Goal: Check status: Check status

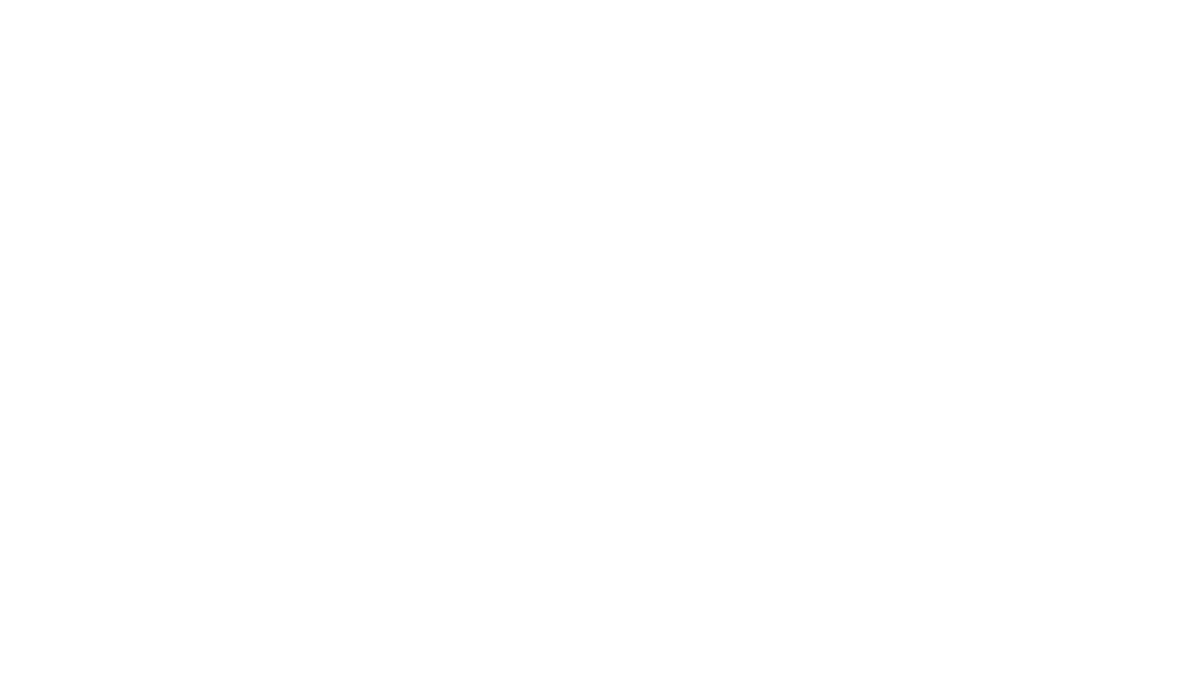
select select "2025"
select select "8"
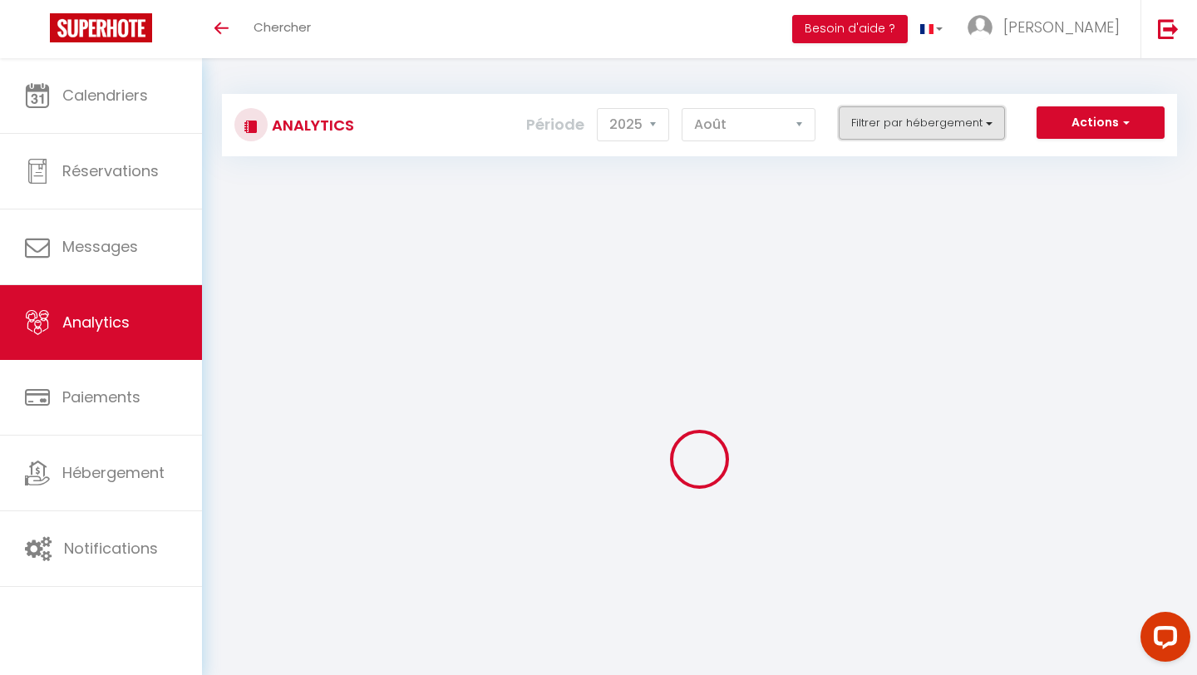
click at [907, 115] on button "Filtrer par hébergement" at bounding box center [922, 122] width 166 height 33
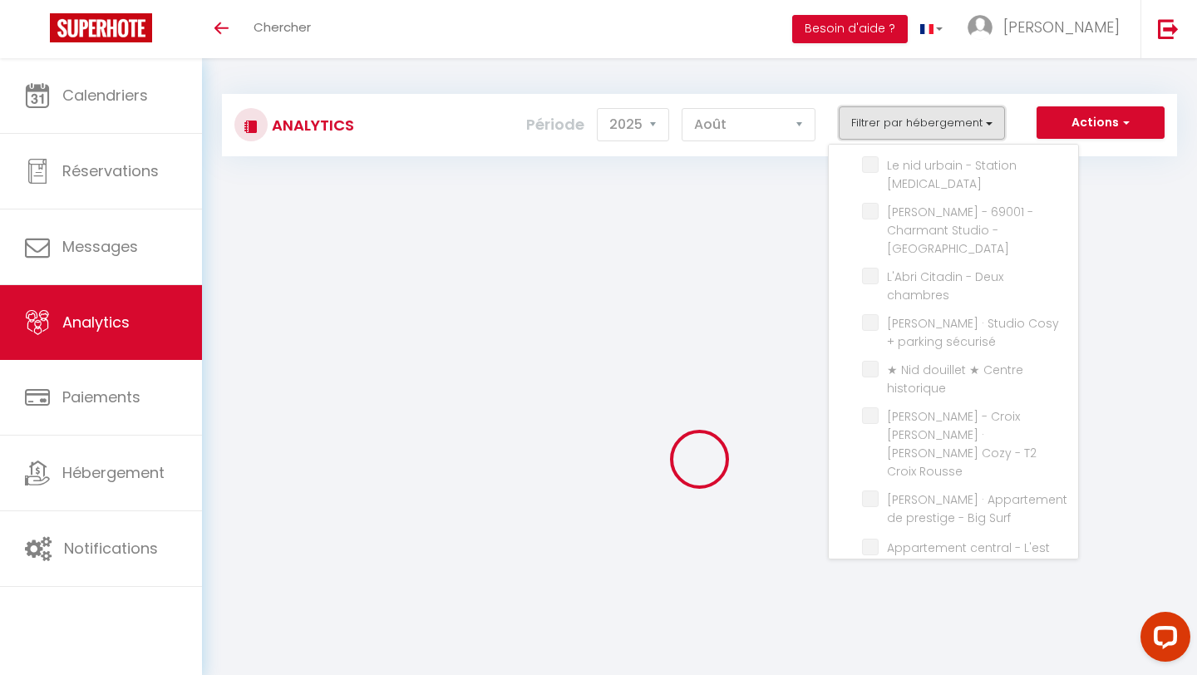
checkbox input "false"
checkbox L\'ännexe "false"
checkbox Centre "false"
checkbox calme "false"
checkbox confortable "false"
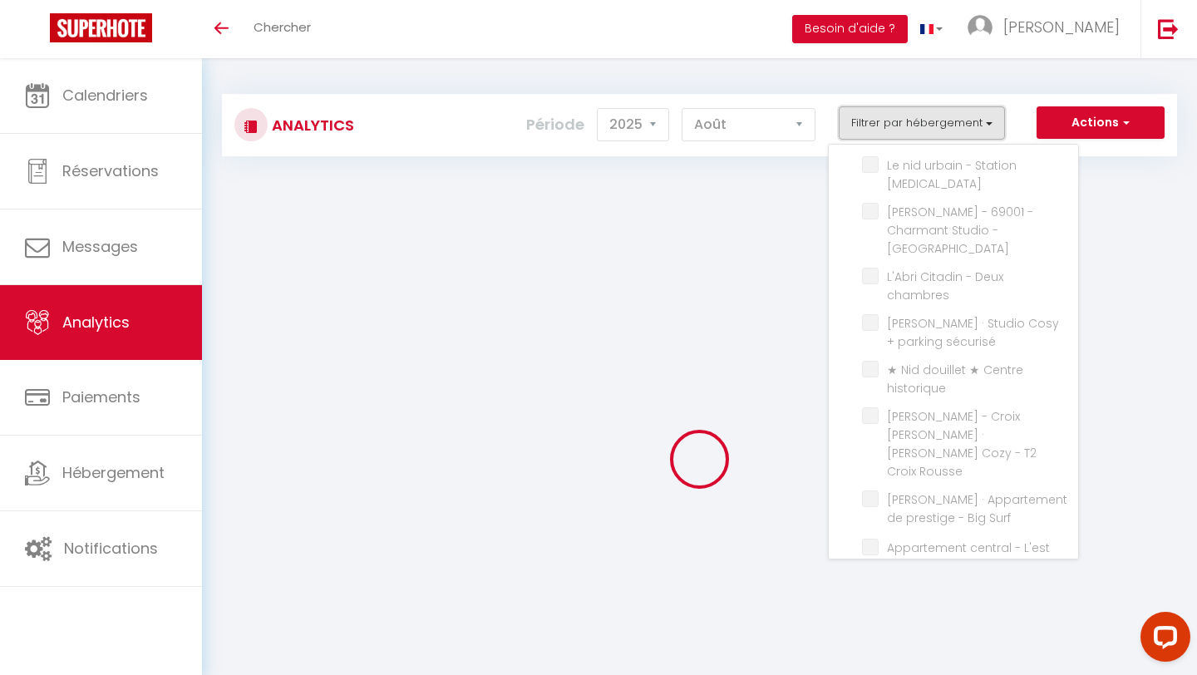
checkbox historique "false"
checkbox urbain "false"
checkbox Centre "false"
checkbox Ville "false"
checkbox bureau "false"
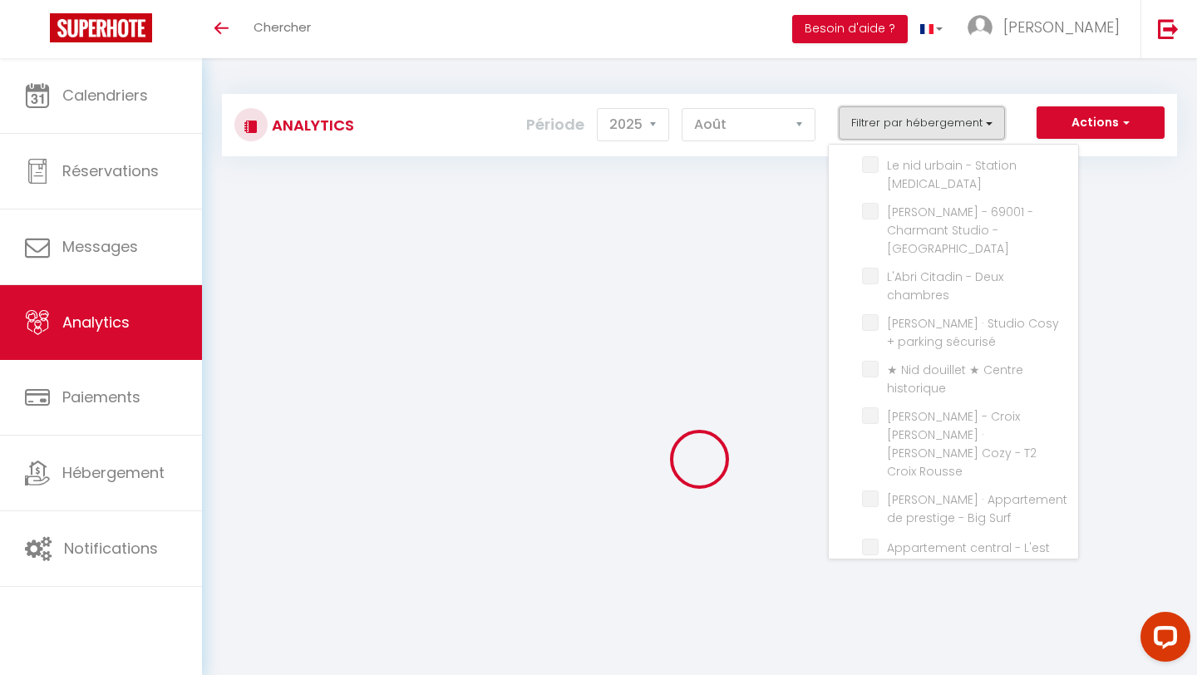
checkbox Muse "false"
checkbox Centre "false"
checkbox chambres "false"
checkbox sécurisé "false"
checkbox historique "false"
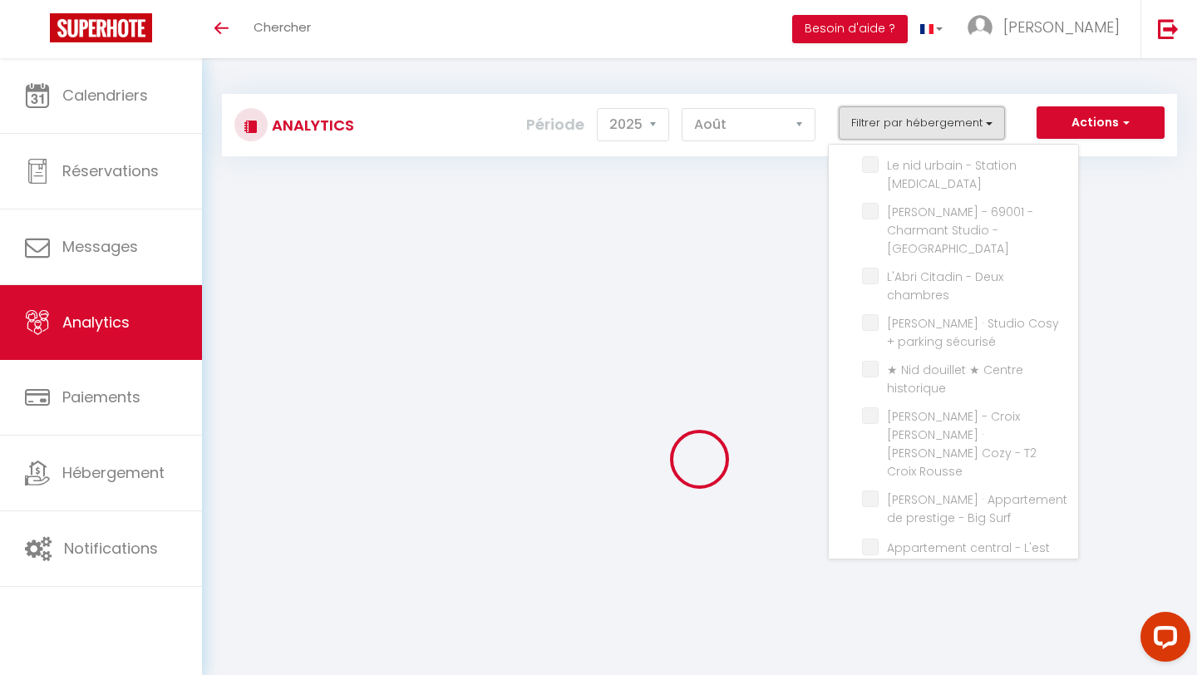
checkbox Rousse "false"
checkbox Surf "false"
checkbox L\'est "false"
checkbox L\'ouest "false"
checkbox Desaugiers "false"
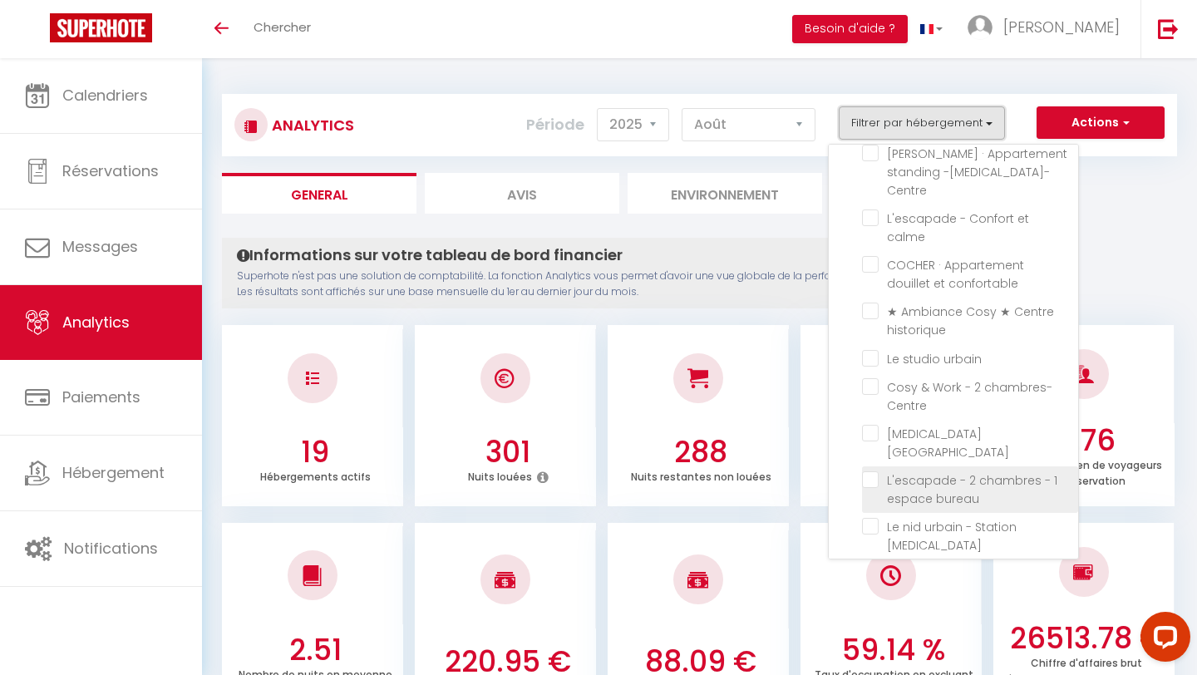
scroll to position [63, 0]
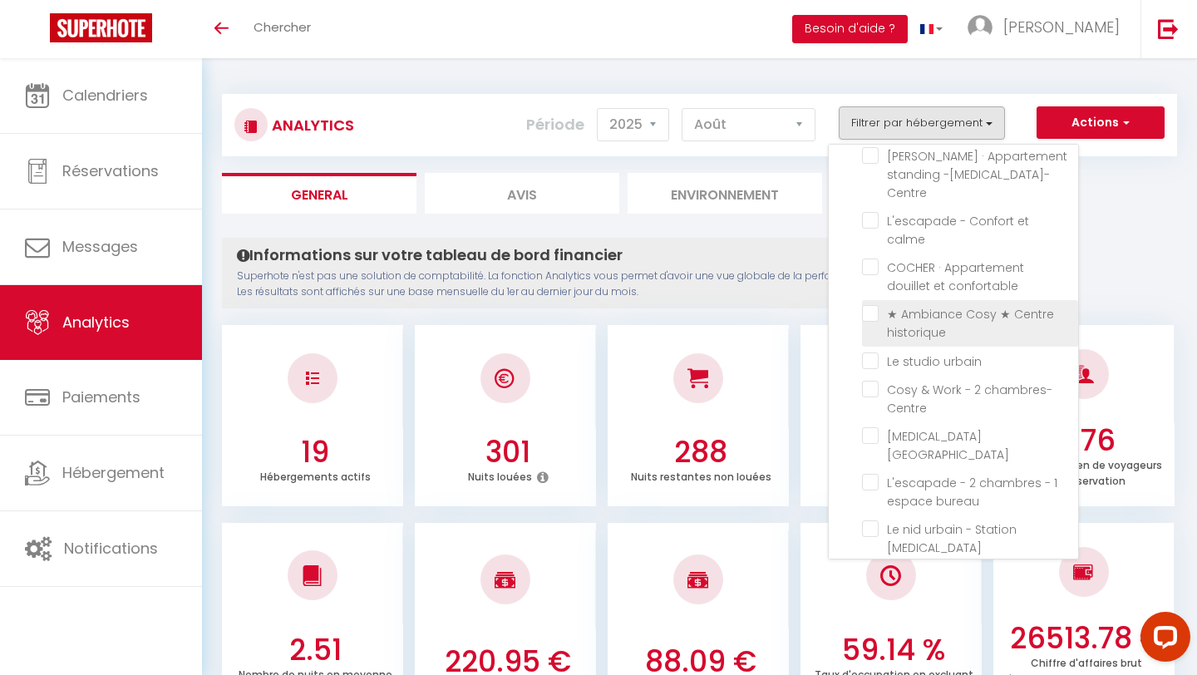
click at [875, 305] on historique "checkbox" at bounding box center [970, 313] width 216 height 17
checkbox historique "true"
checkbox L\'ännexe "false"
checkbox Centre "false"
checkbox calme "false"
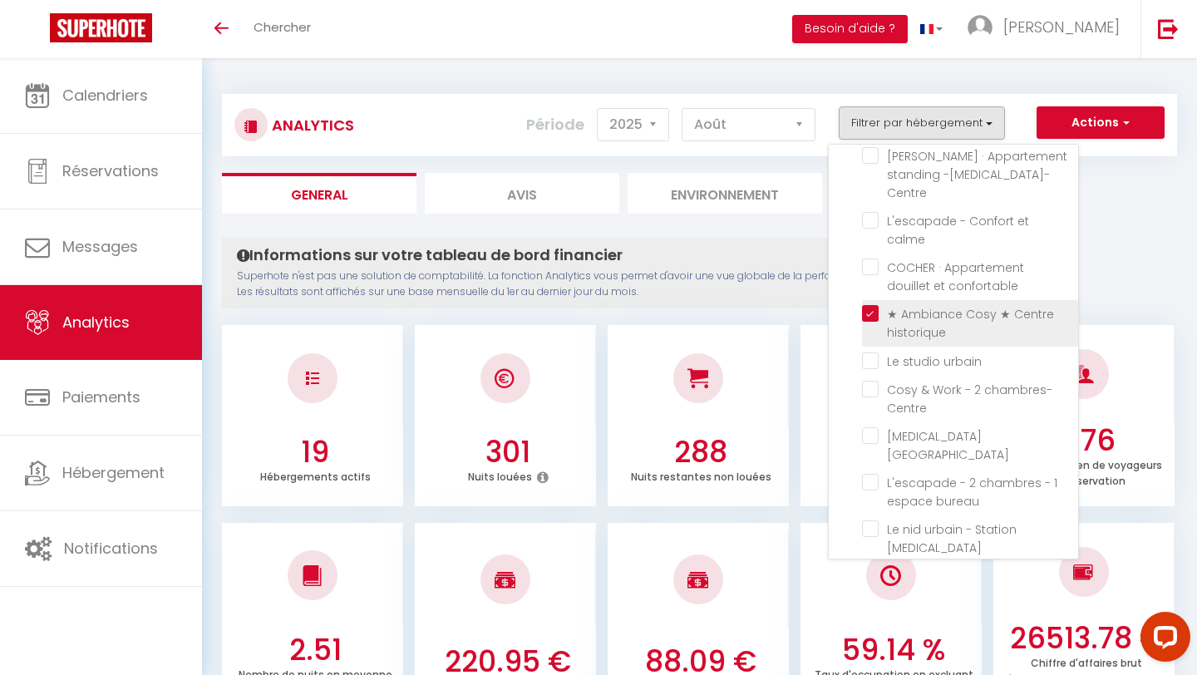
checkbox confortable "false"
checkbox urbain "false"
checkbox Centre "false"
checkbox Ville "false"
checkbox bureau "false"
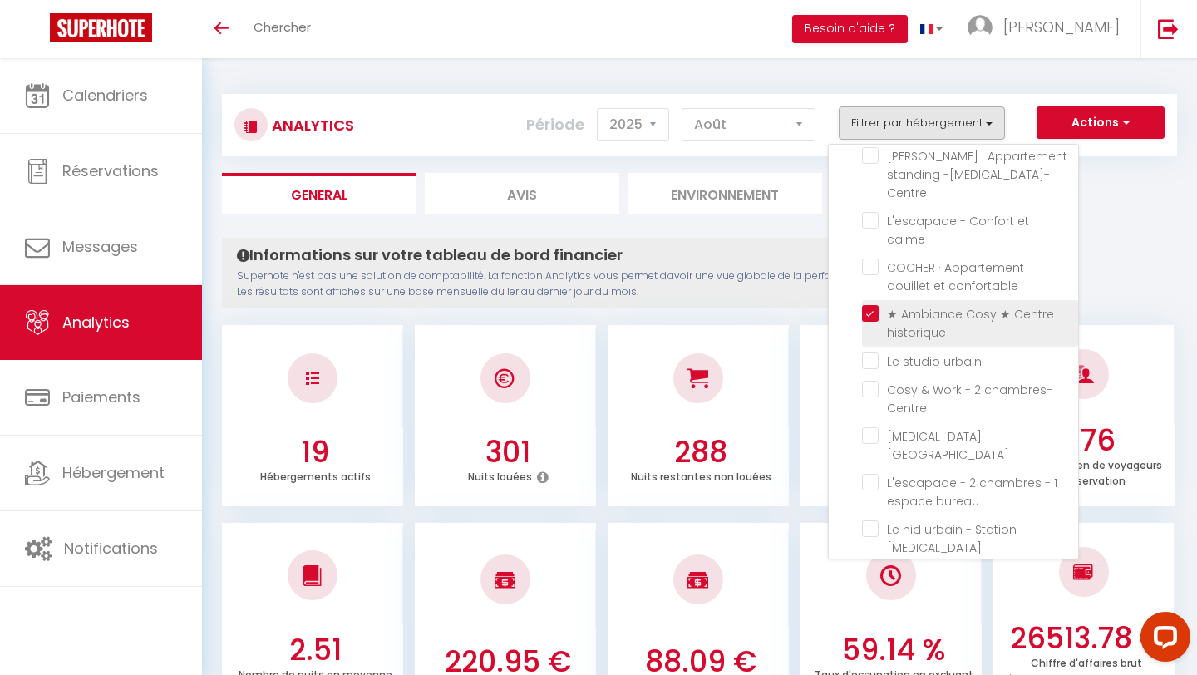
checkbox Muse "false"
checkbox Centre "false"
checkbox chambres "false"
checkbox sécurisé "false"
checkbox historique "false"
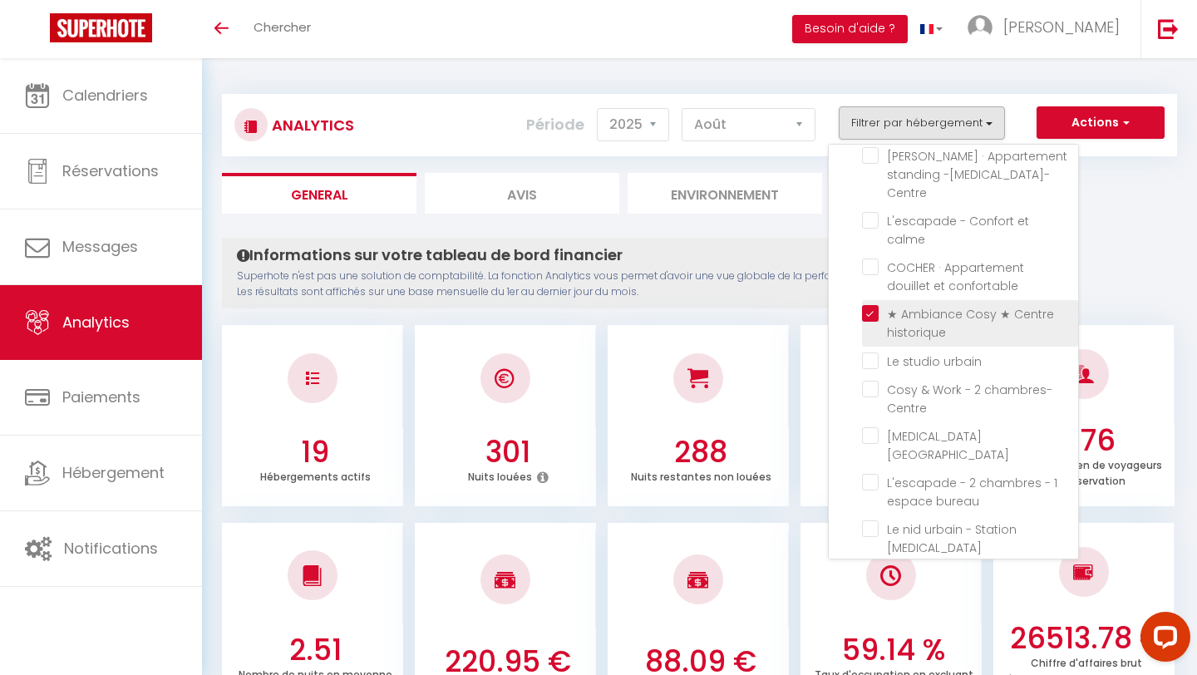
checkbox Rousse "false"
checkbox Surf "false"
checkbox L\'est "false"
checkbox L\'ouest "false"
checkbox Desaugiers "false"
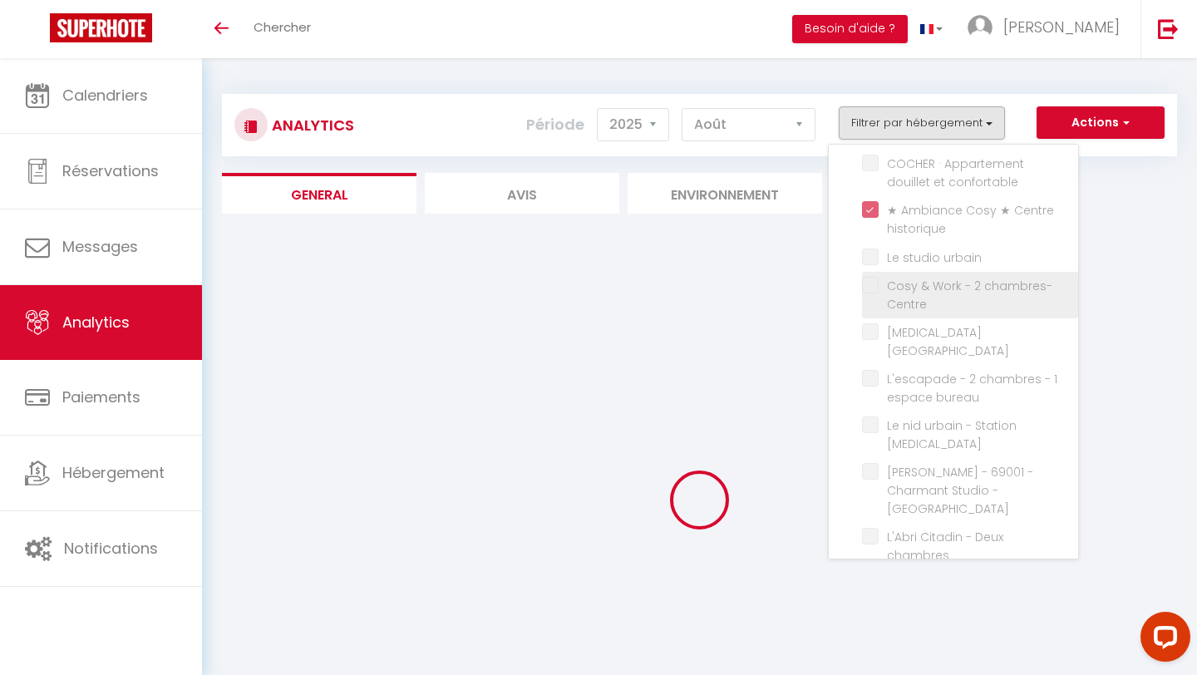
checkbox L\'ännexe "false"
checkbox Centre "false"
checkbox calme "false"
checkbox confortable "false"
checkbox urbain "false"
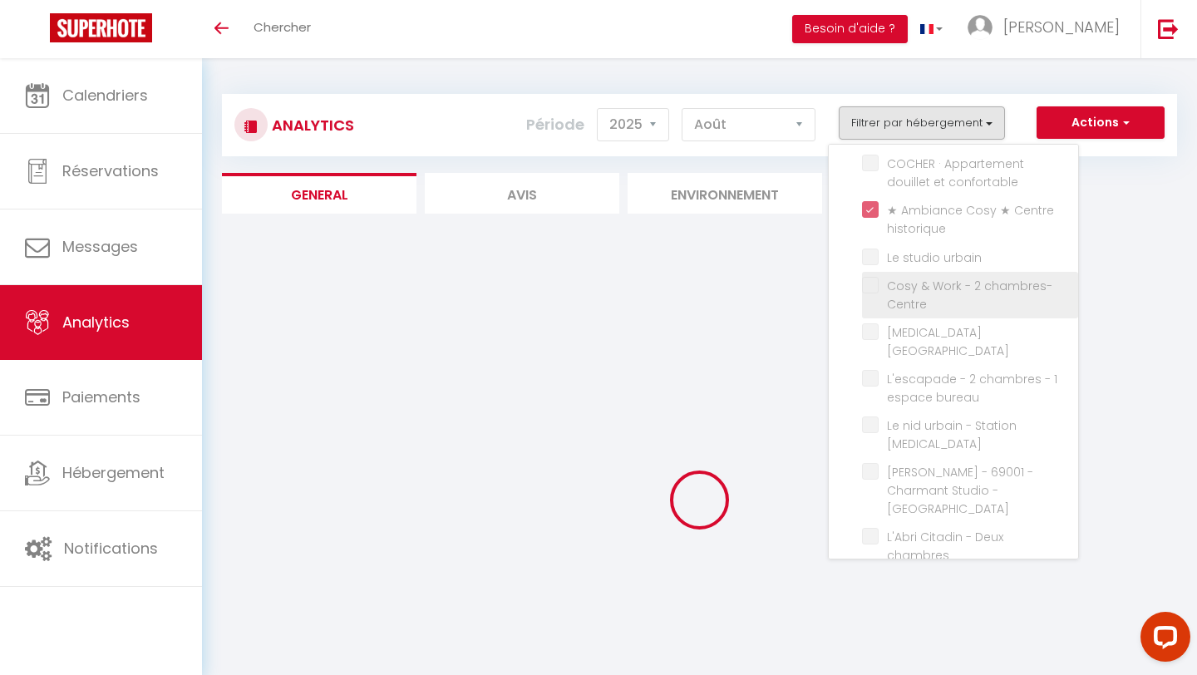
checkbox Centre "false"
checkbox Ville "false"
checkbox bureau "false"
checkbox Muse "false"
checkbox Centre "false"
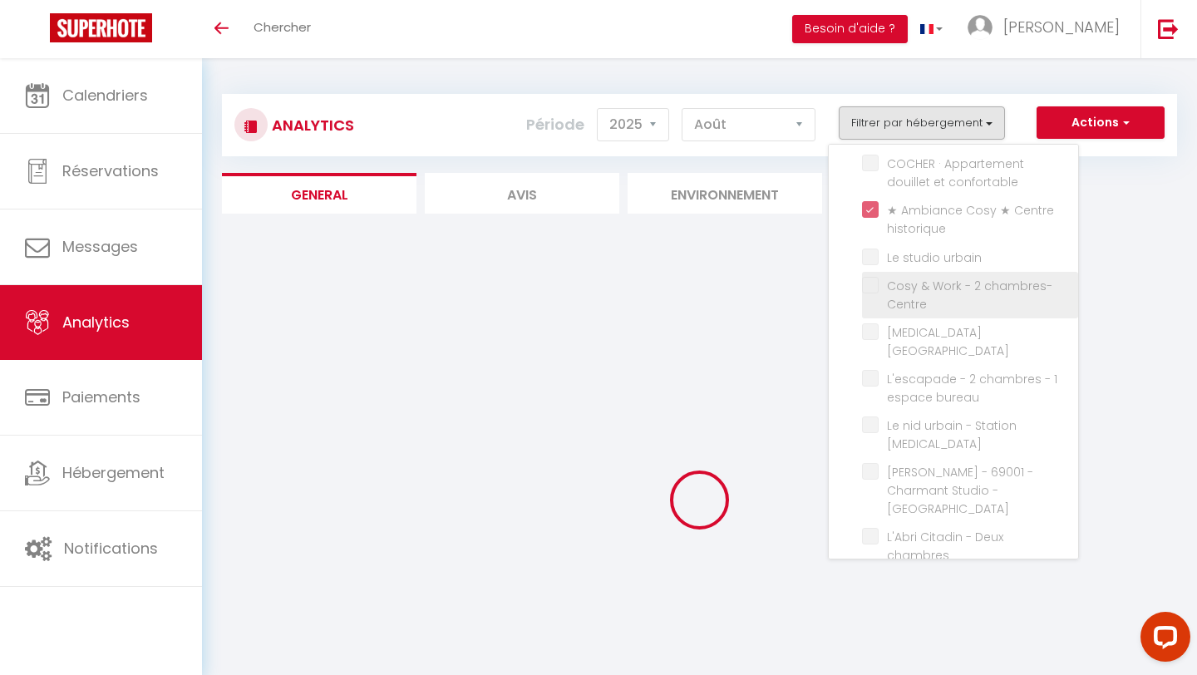
checkbox chambres "false"
checkbox sécurisé "false"
checkbox historique "false"
checkbox Rousse "false"
checkbox Surf "false"
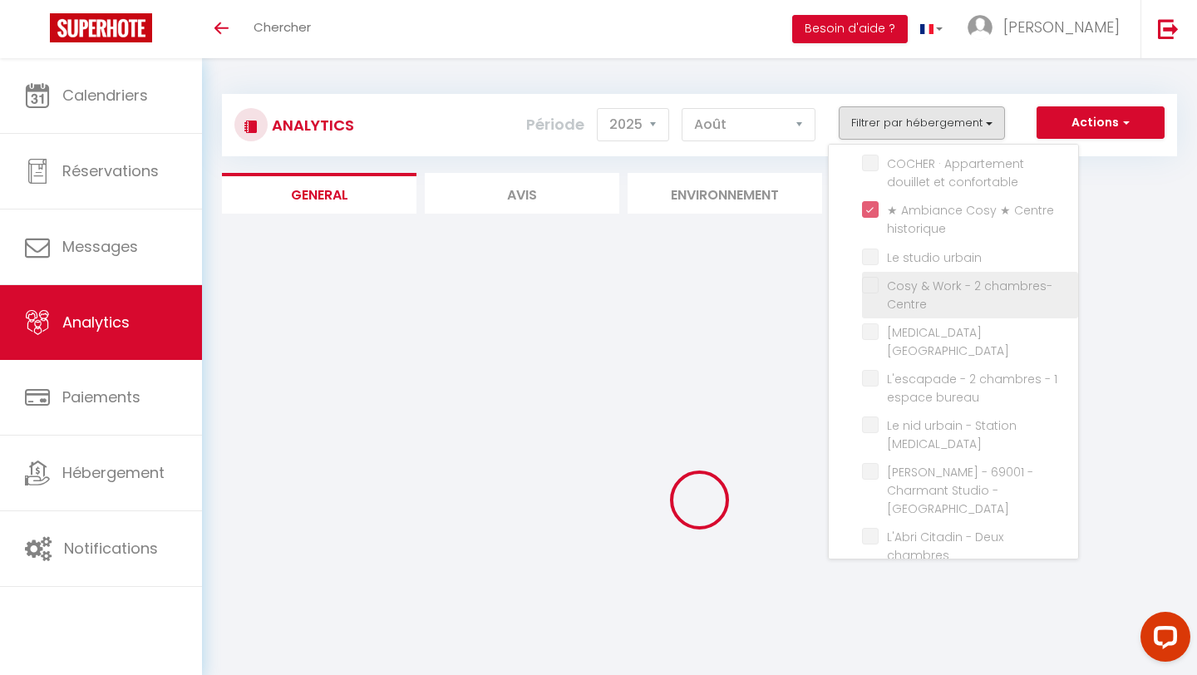
checkbox L\'est "false"
checkbox L\'ouest "false"
checkbox Desaugiers "false"
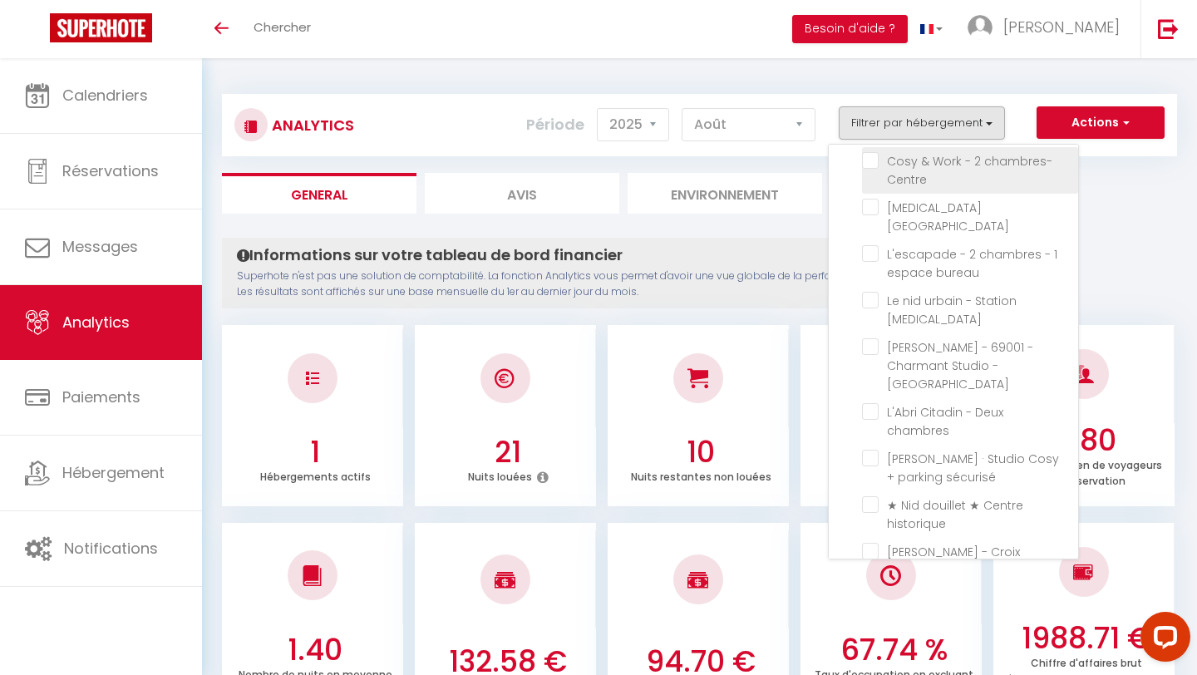
scroll to position [341, 0]
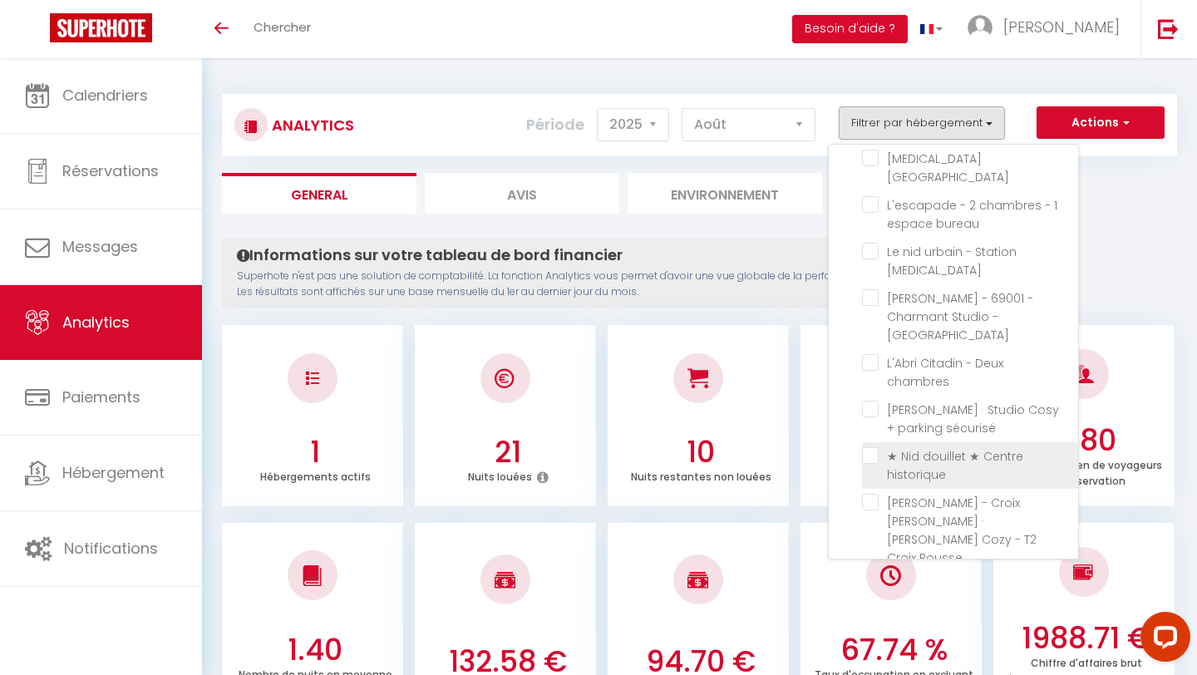
click at [865, 447] on historique "checkbox" at bounding box center [970, 455] width 216 height 17
checkbox historique "true"
checkbox L\'ännexe "false"
checkbox Centre "false"
checkbox calme "false"
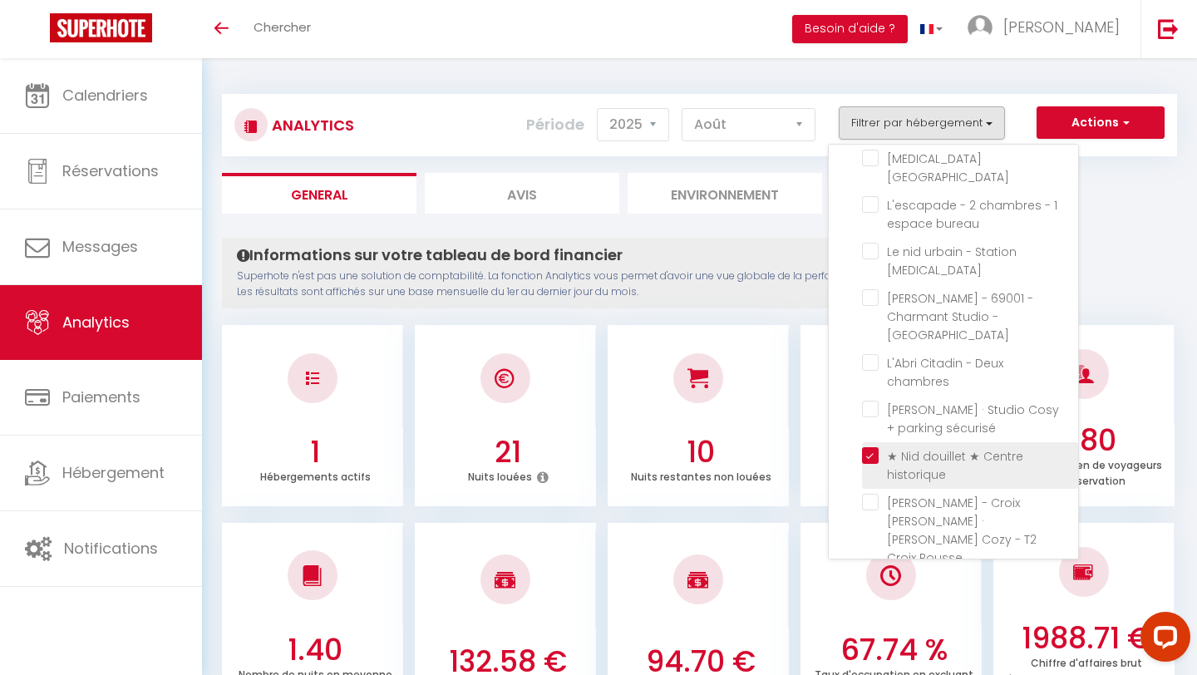
checkbox confortable "false"
checkbox urbain "false"
checkbox Centre "false"
checkbox Ville "false"
checkbox bureau "false"
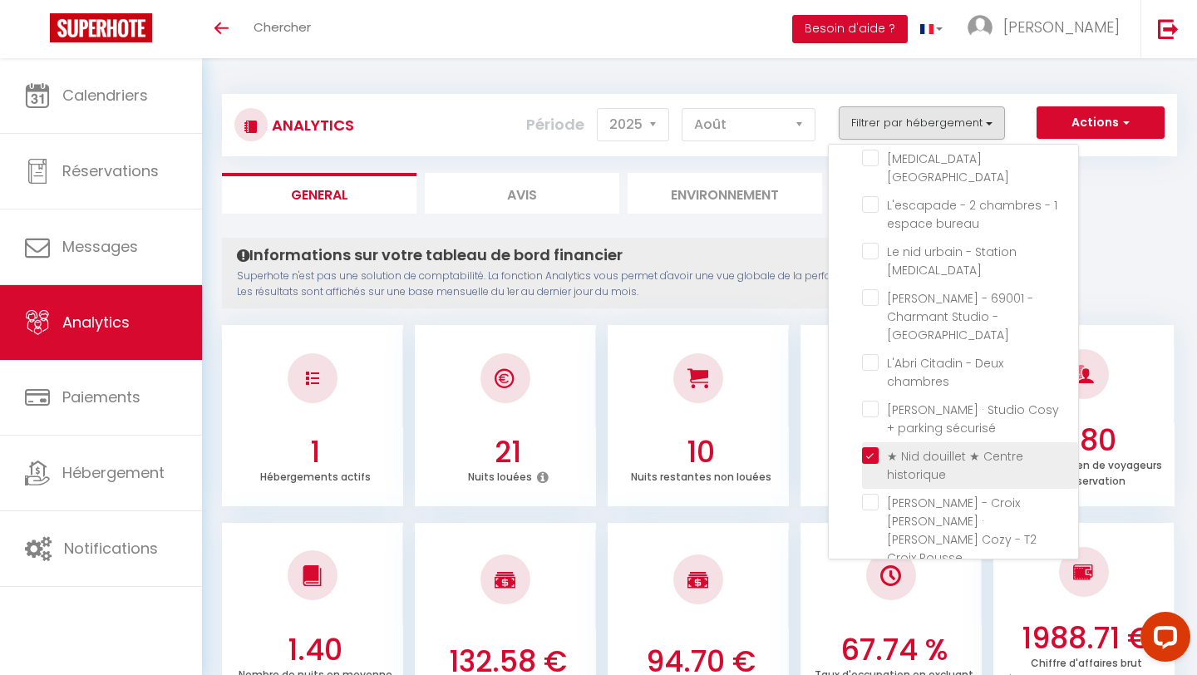
checkbox Muse "false"
checkbox Centre "false"
checkbox chambres "false"
checkbox sécurisé "false"
checkbox Rousse "false"
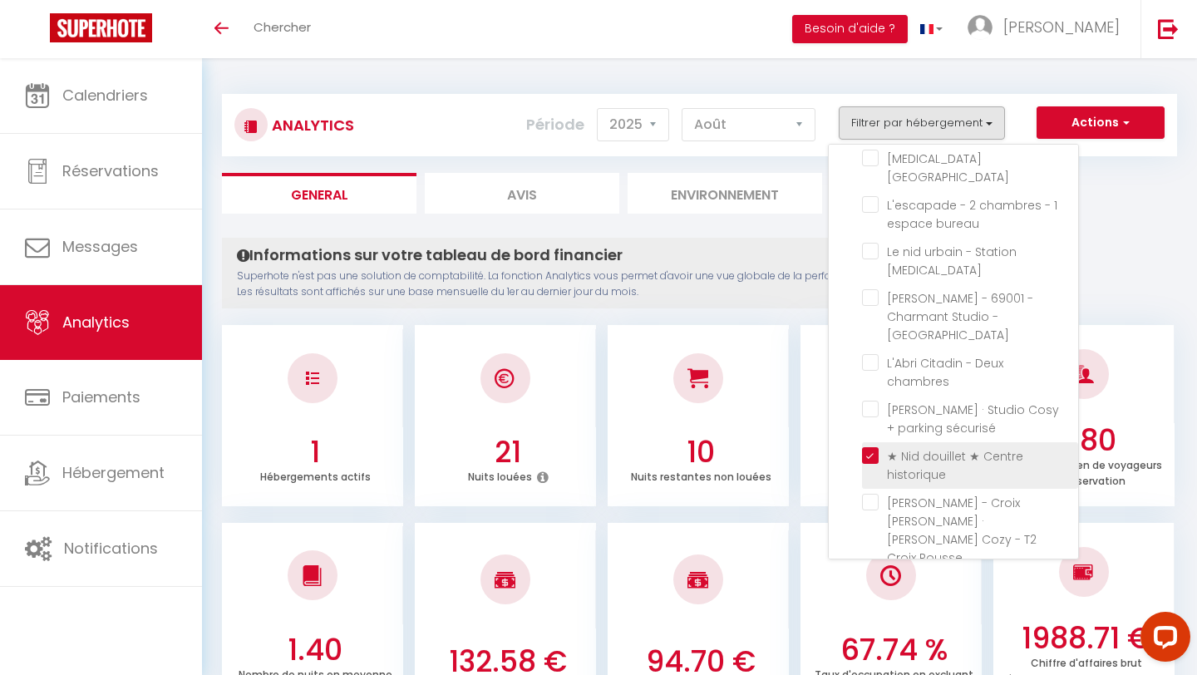
checkbox Surf "false"
checkbox L\'est "false"
checkbox L\'ouest "false"
checkbox Desaugiers "false"
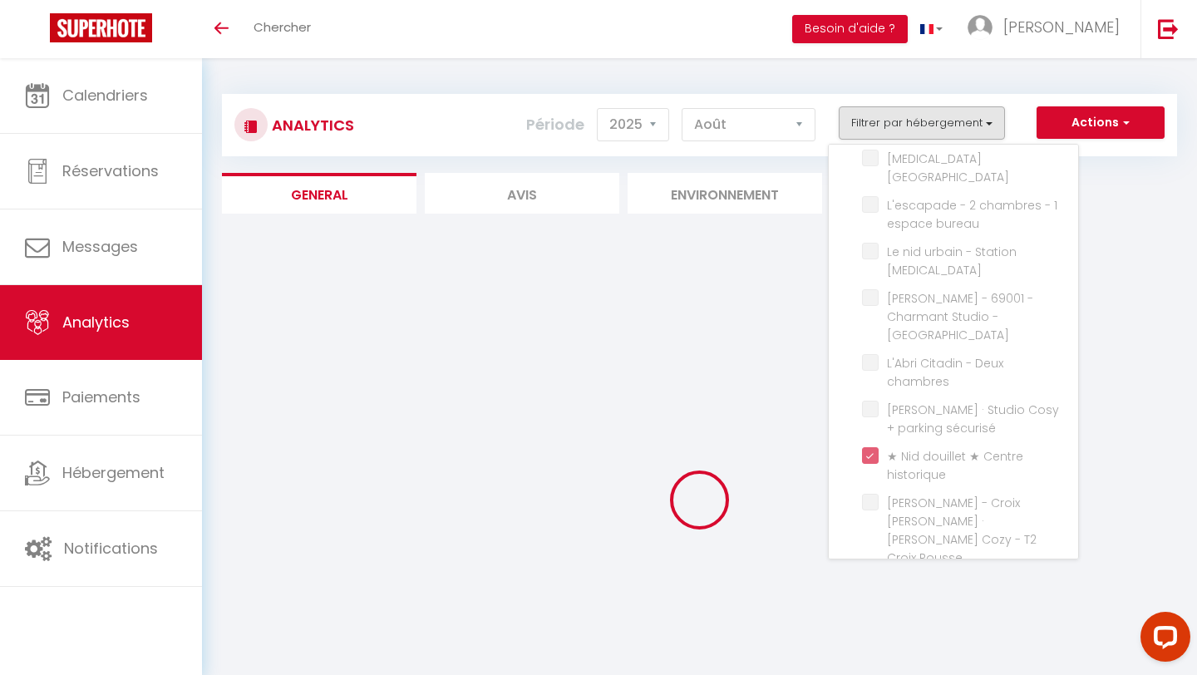
checkbox L\'ännexe "false"
checkbox Centre "false"
checkbox calme "false"
checkbox confortable "false"
checkbox urbain "false"
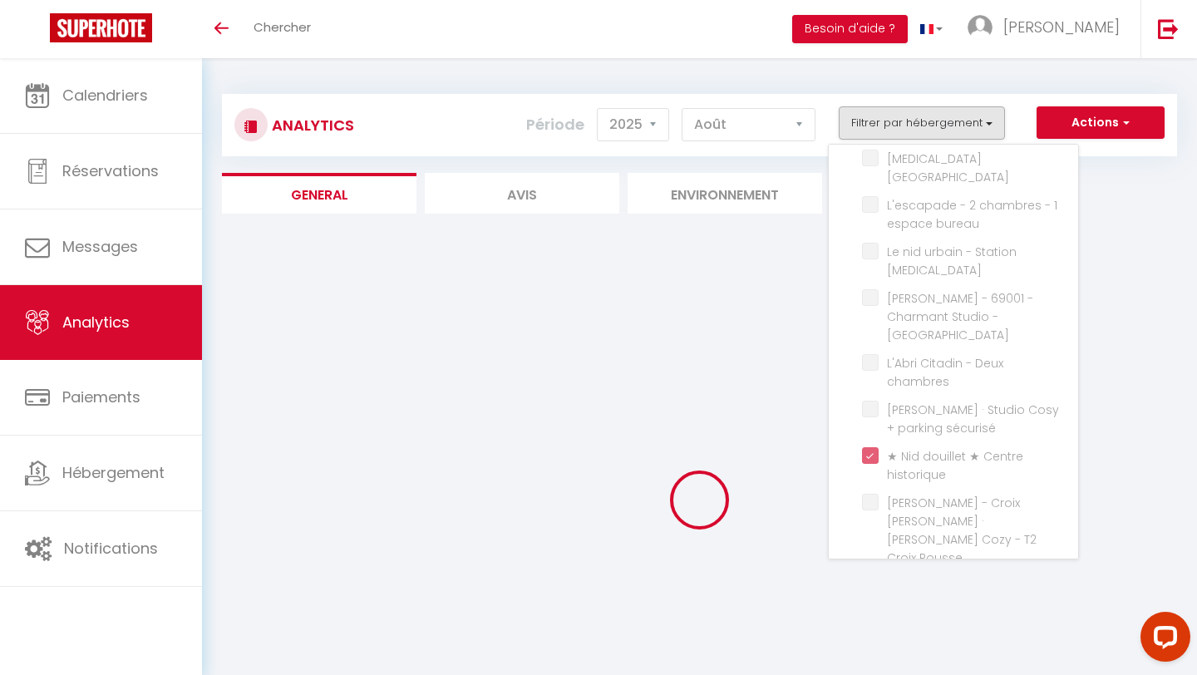
checkbox Centre "false"
checkbox Ville "false"
checkbox bureau "false"
checkbox Muse "false"
checkbox Centre "false"
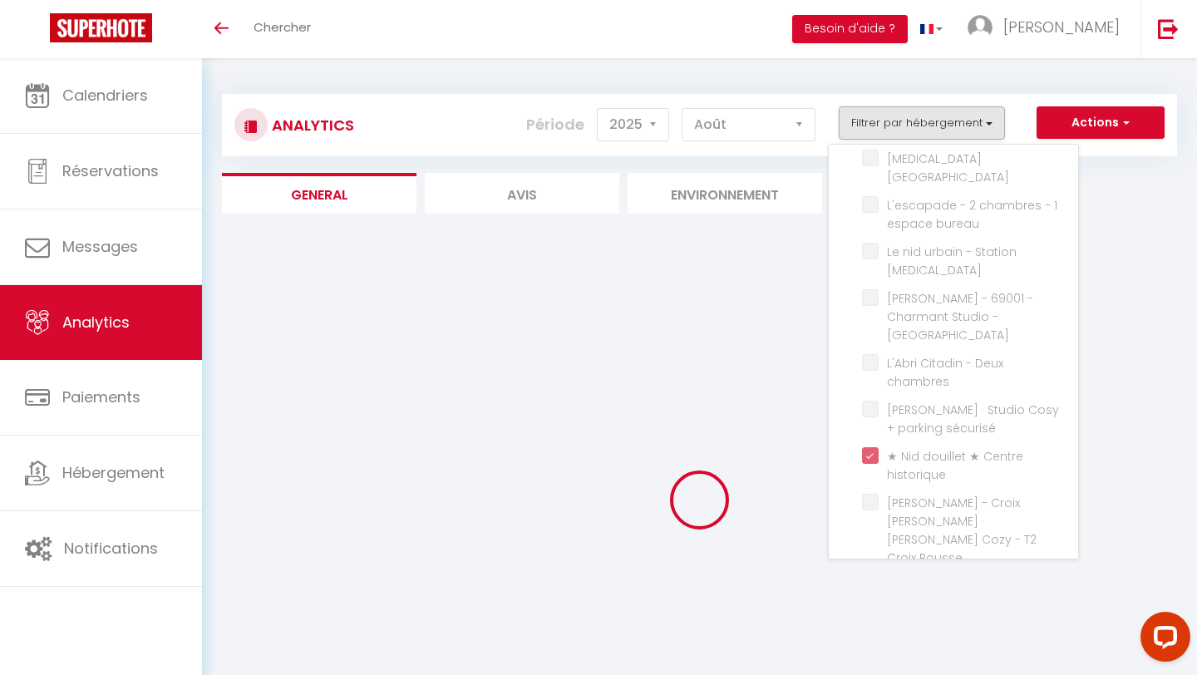
checkbox chambres "false"
checkbox sécurisé "false"
checkbox Rousse "false"
checkbox Surf "false"
checkbox L\'est "false"
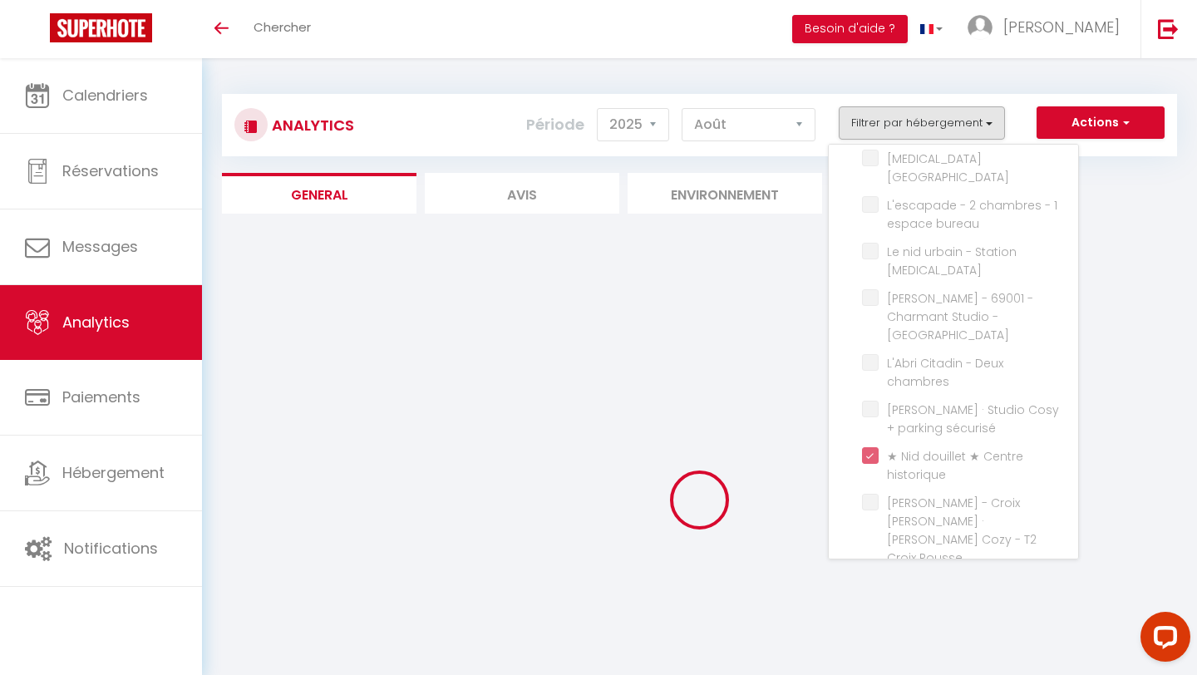
checkbox L\'ouest "false"
checkbox Desaugiers "false"
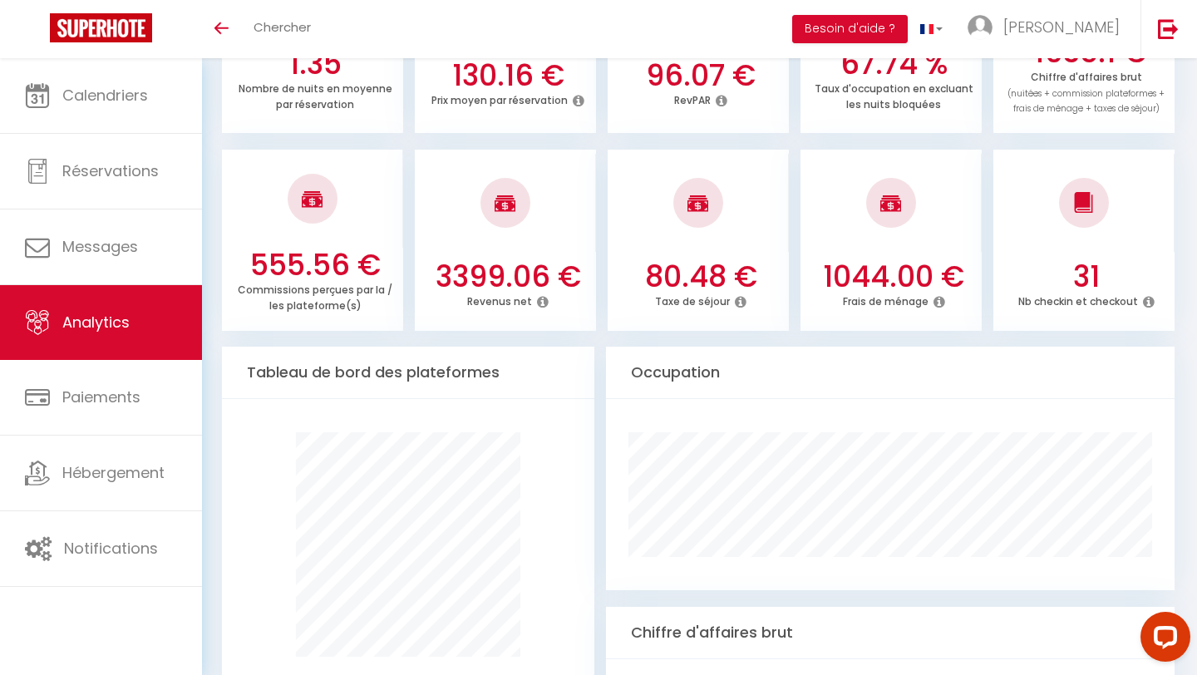
scroll to position [837, 0]
